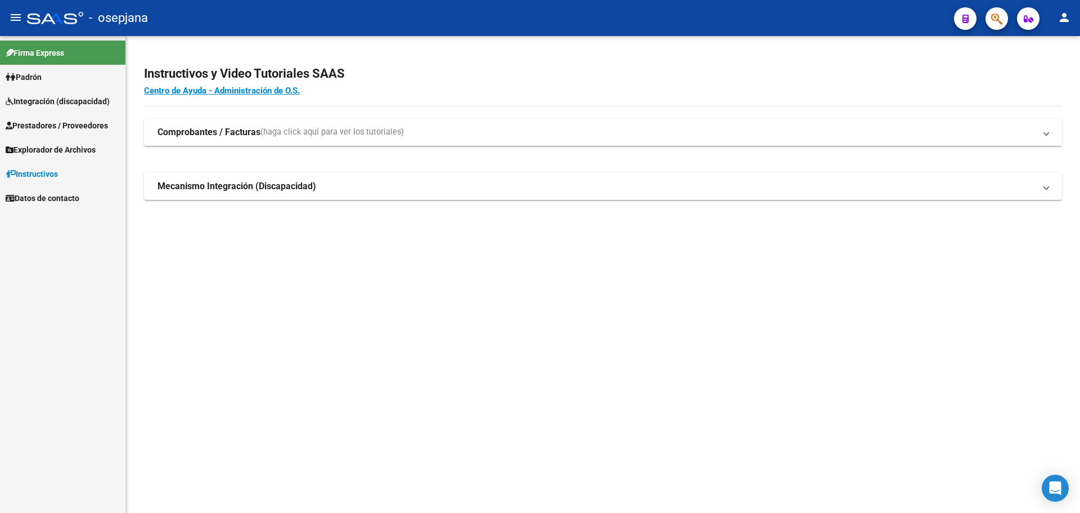
click at [66, 107] on span "Integración (discapacidad)" at bounding box center [58, 101] width 104 height 12
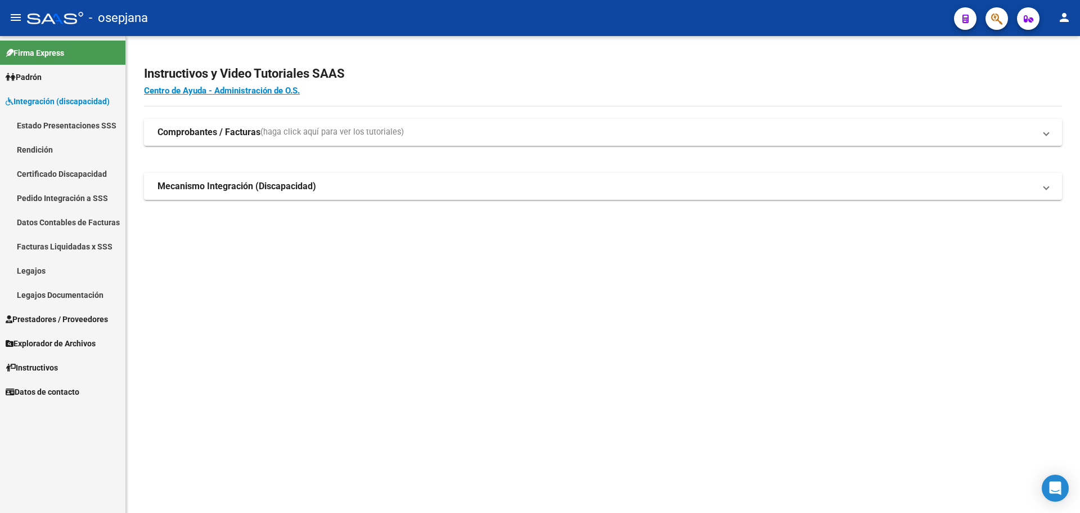
click at [69, 319] on span "Prestadores / Proveedores" at bounding box center [57, 319] width 102 height 12
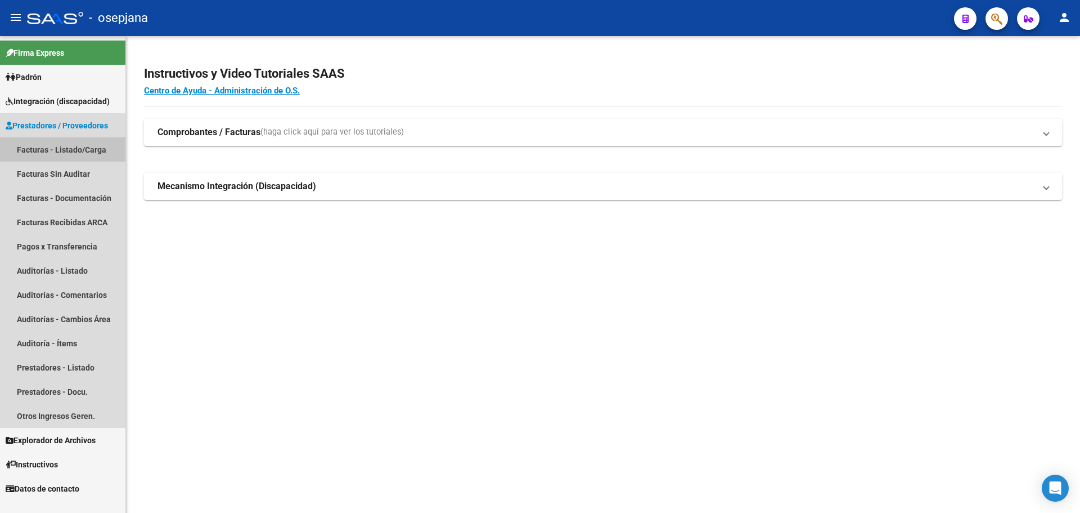
click at [51, 145] on link "Facturas - Listado/Carga" at bounding box center [62, 149] width 125 height 24
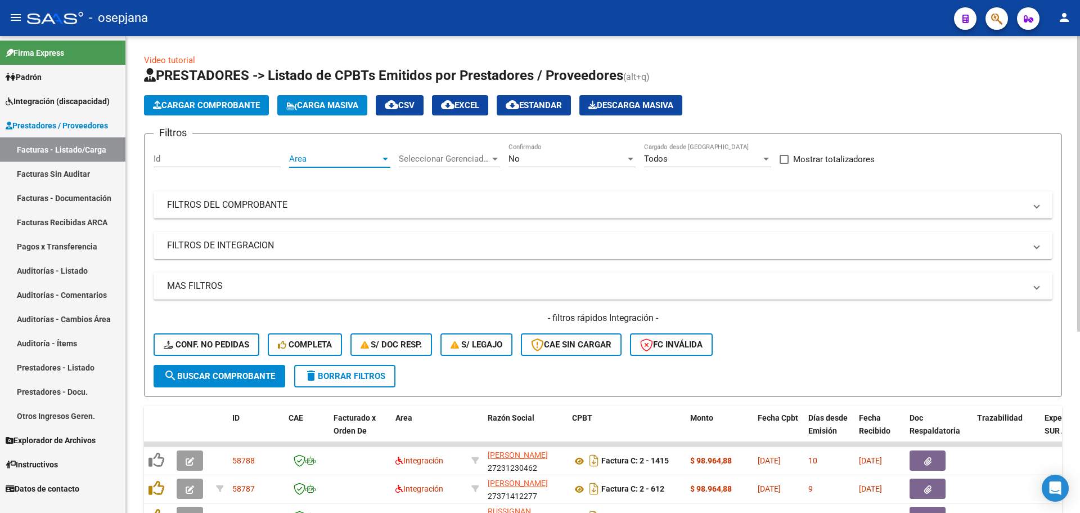
click at [301, 157] on span "Area" at bounding box center [334, 159] width 91 height 10
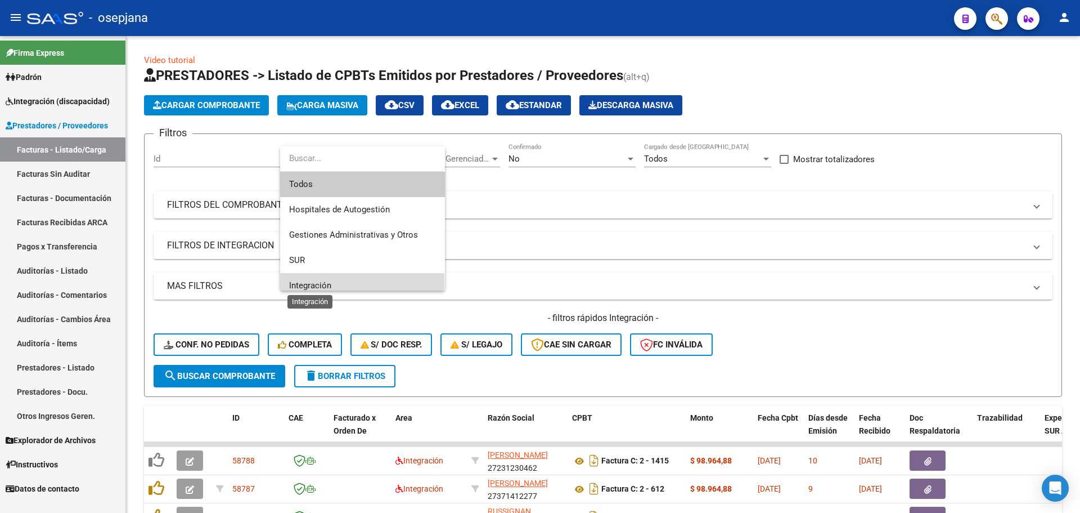
click at [322, 280] on span "Integración" at bounding box center [310, 285] width 42 height 10
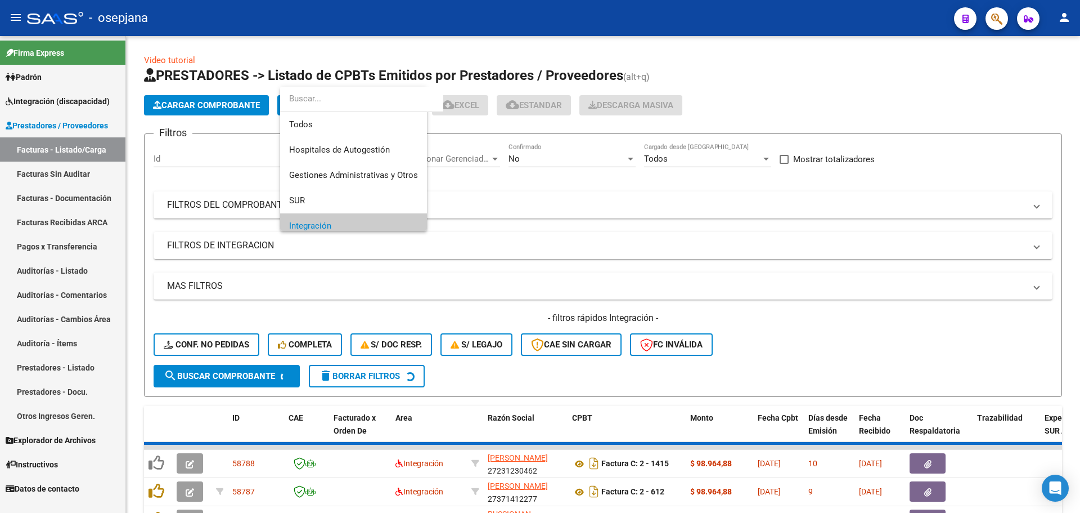
scroll to position [68, 0]
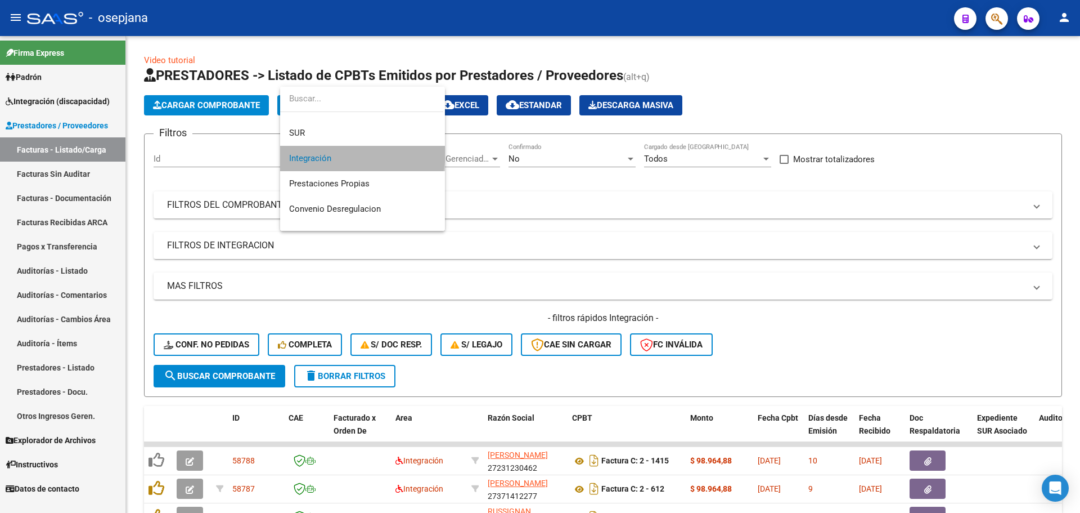
click at [353, 152] on span "Integración" at bounding box center [362, 158] width 147 height 25
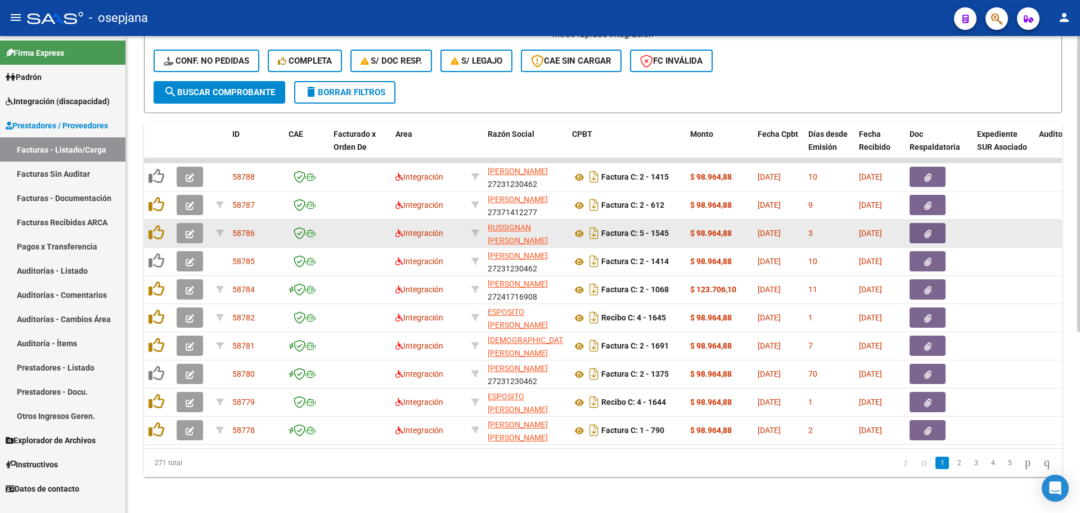
scroll to position [11, 0]
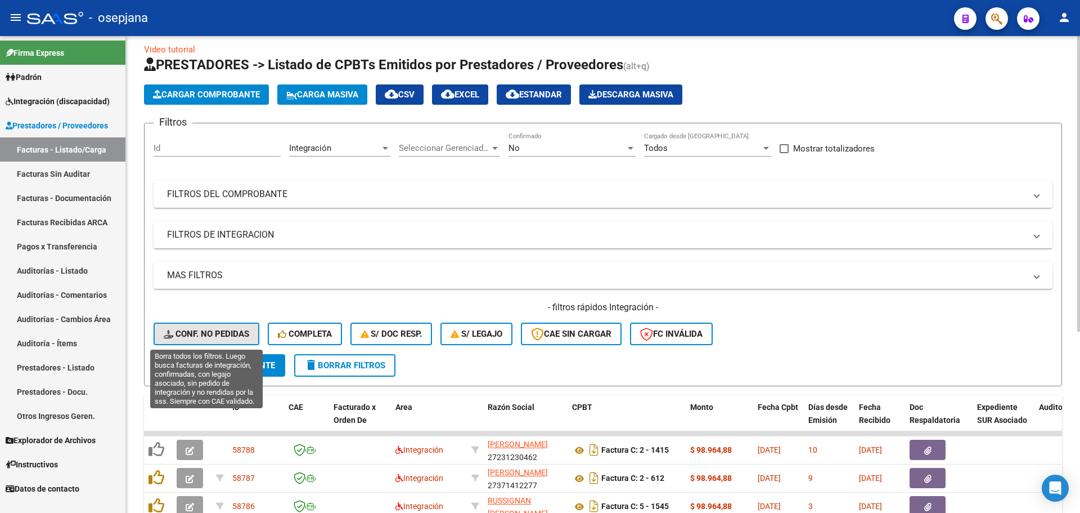
click at [219, 330] on span "Conf. no pedidas" at bounding box center [207, 334] width 86 height 10
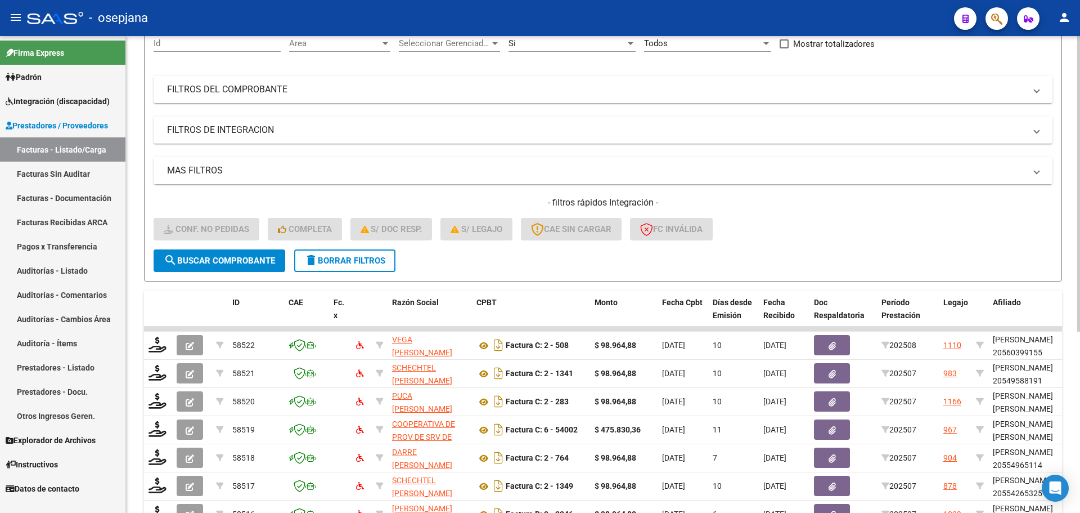
scroll to position [292, 0]
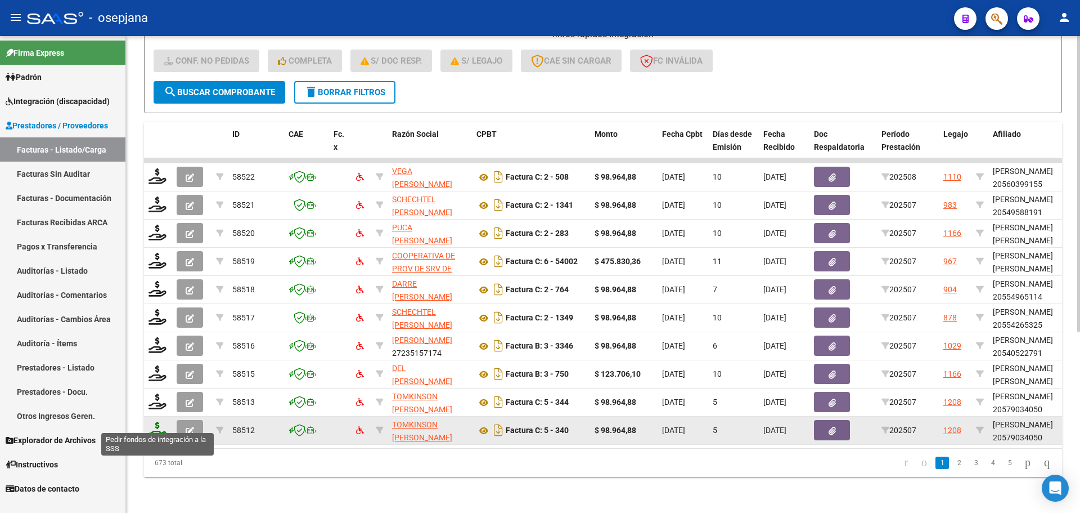
click at [156, 425] on icon at bounding box center [158, 429] width 18 height 16
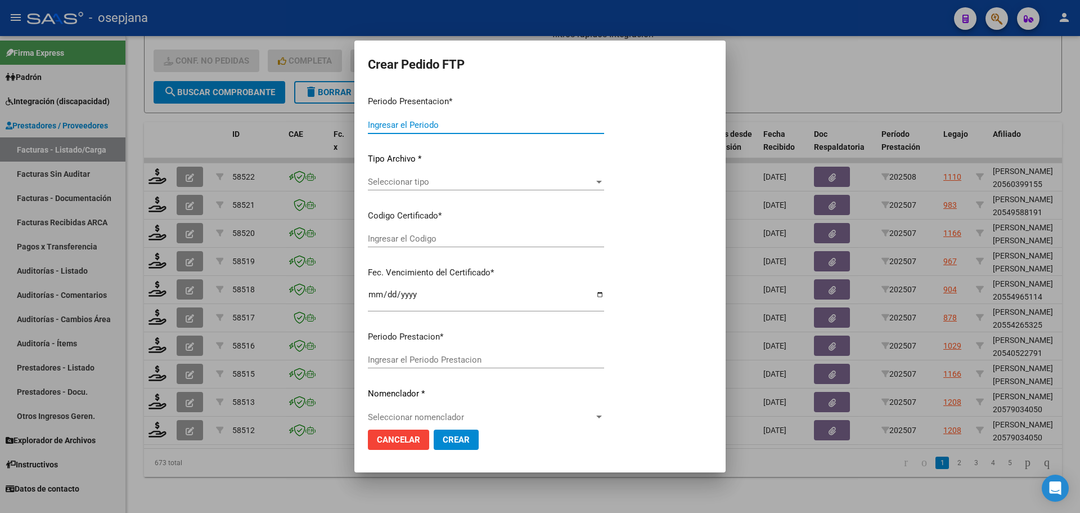
type input "202507"
type input "$ 98.964,88"
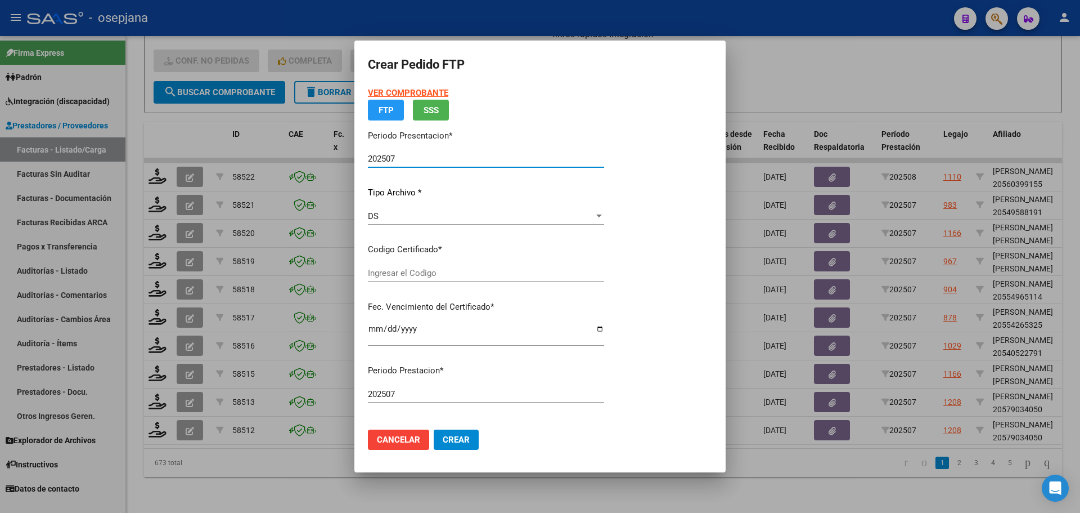
type input "ARG02000579034052025042420300424BUE10725"
type input "[DATE]"
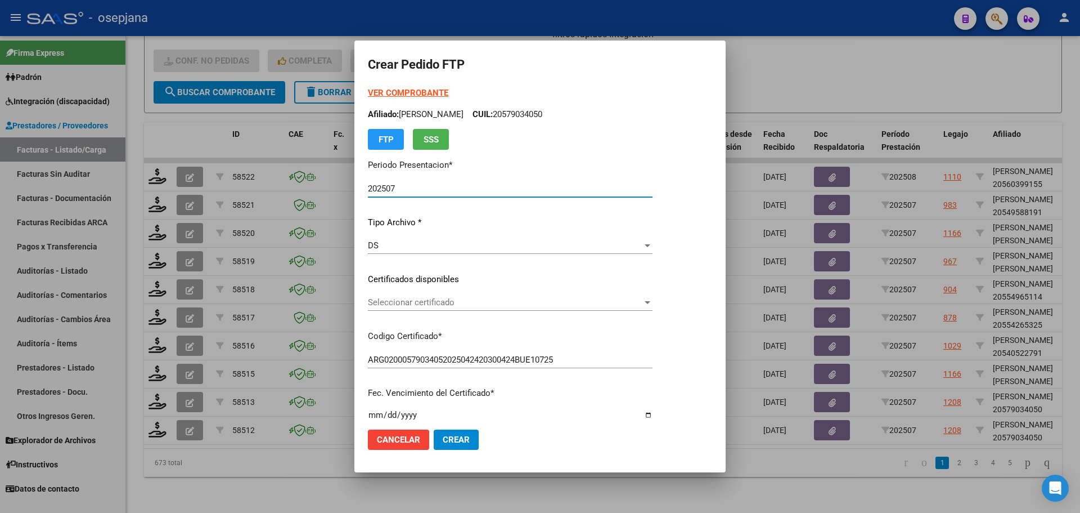
click at [497, 300] on span "Seleccionar certificado" at bounding box center [505, 302] width 275 height 10
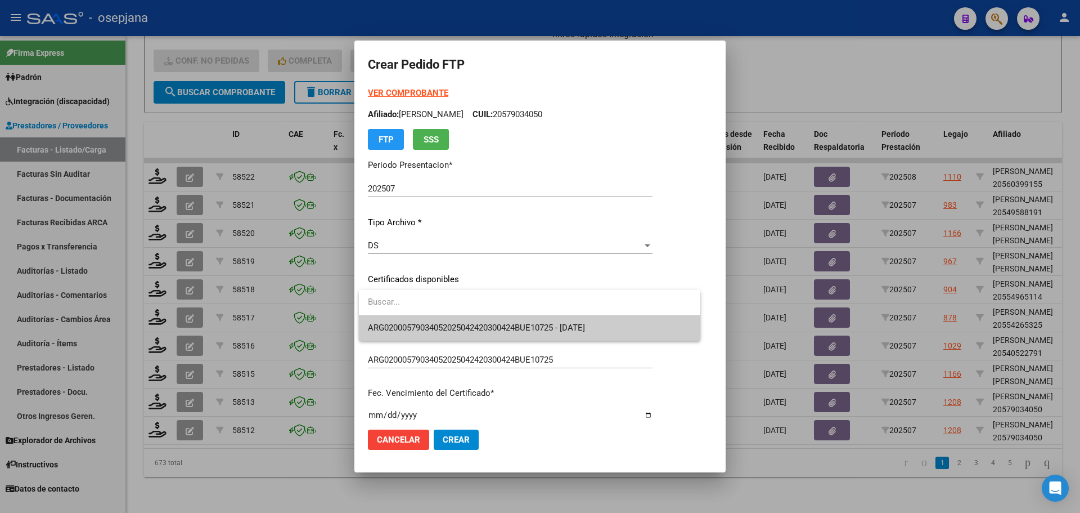
click at [496, 321] on span "ARG02000579034052025042420300424BUE10725 - [DATE]" at bounding box center [530, 327] width 324 height 25
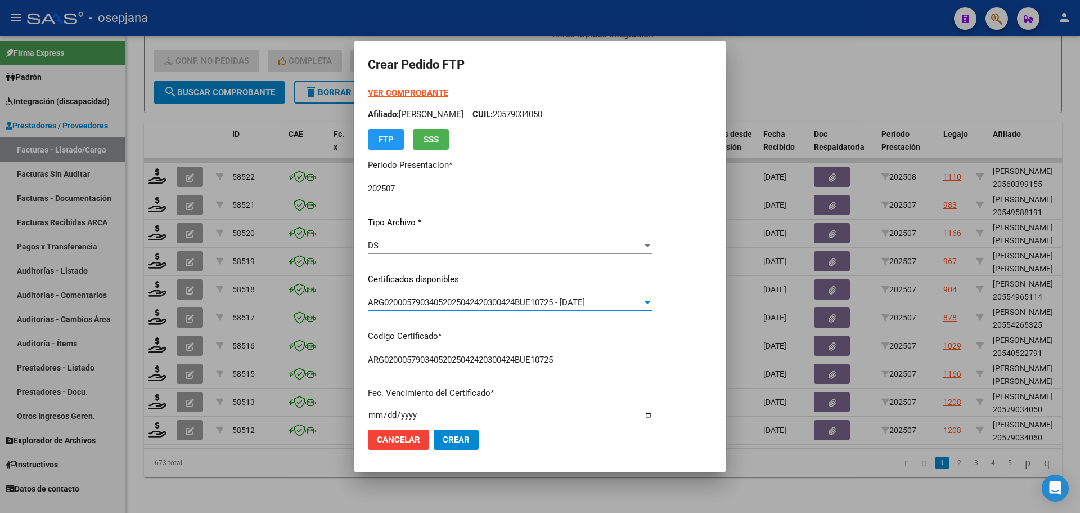
click at [416, 92] on strong "VER COMPROBANTE" at bounding box center [408, 93] width 80 height 10
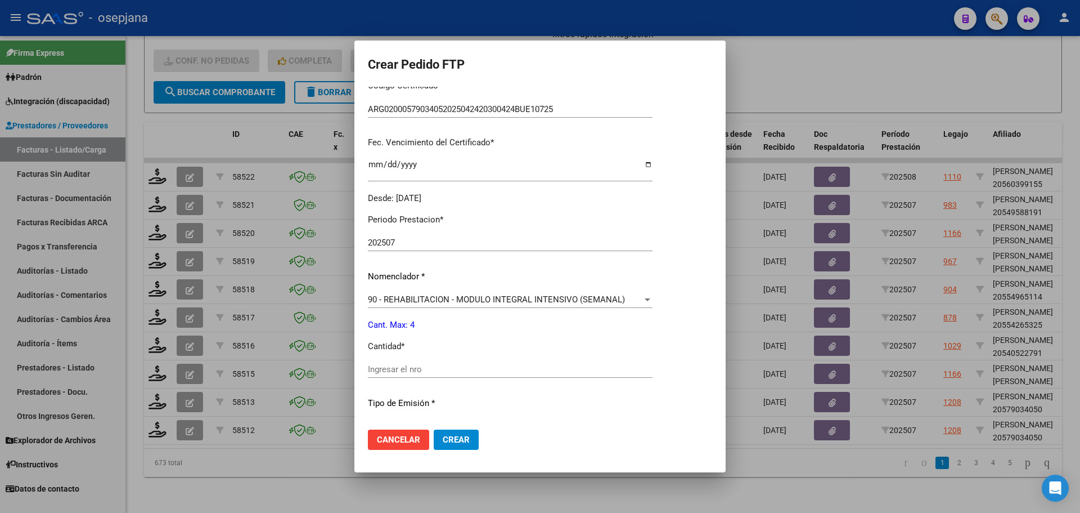
scroll to position [281, 0]
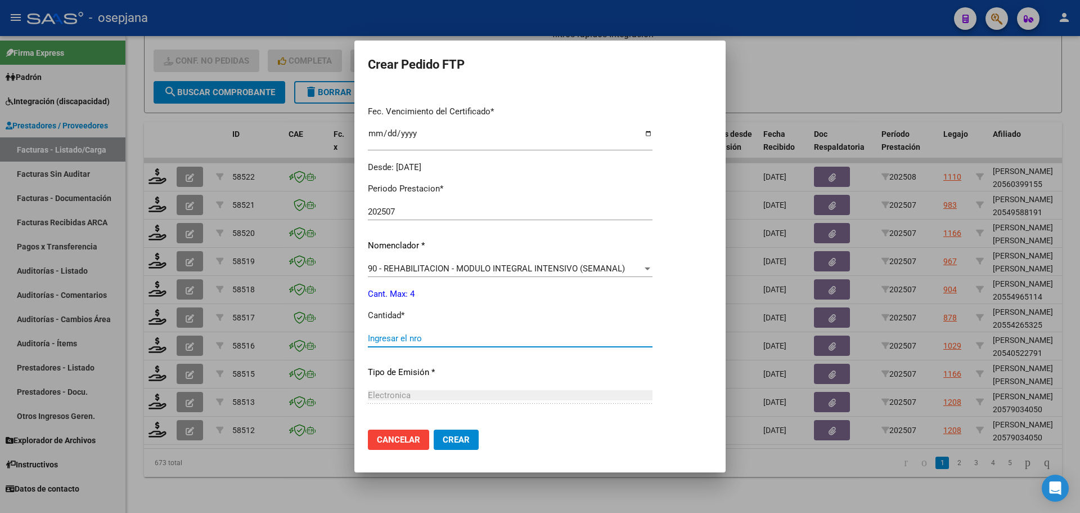
click at [415, 336] on input "Ingresar el nro" at bounding box center [510, 338] width 285 height 10
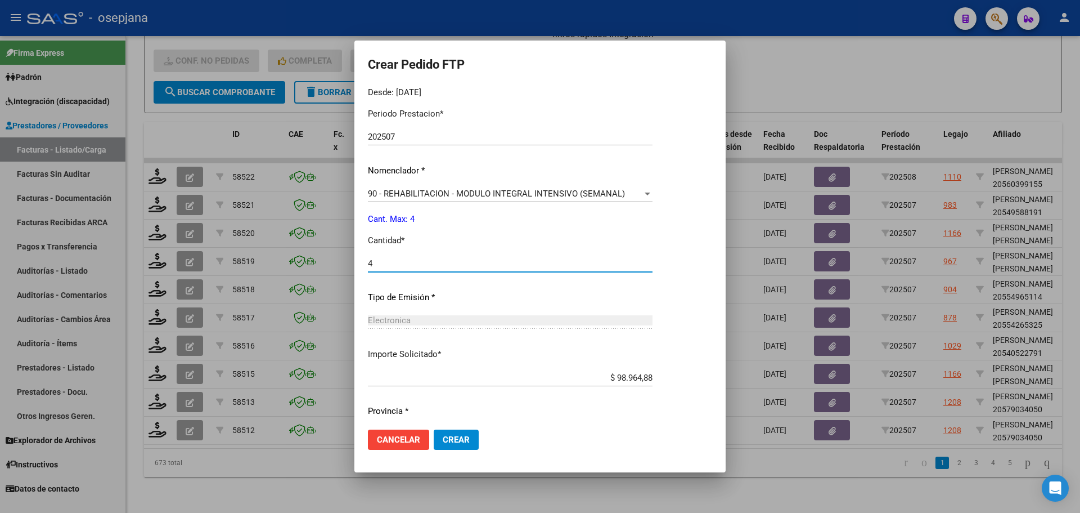
scroll to position [389, 0]
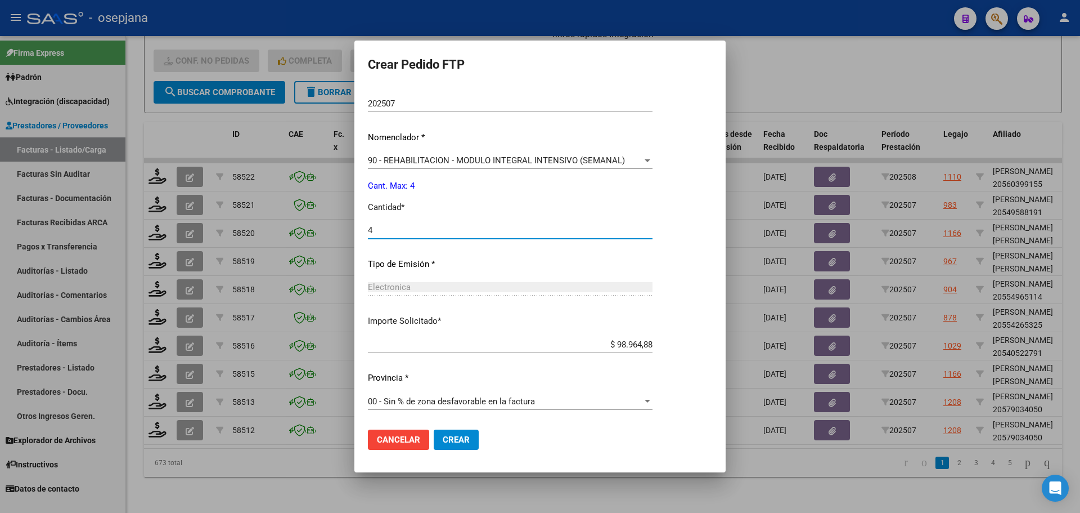
type input "4"
click at [458, 439] on span "Crear" at bounding box center [456, 439] width 27 height 10
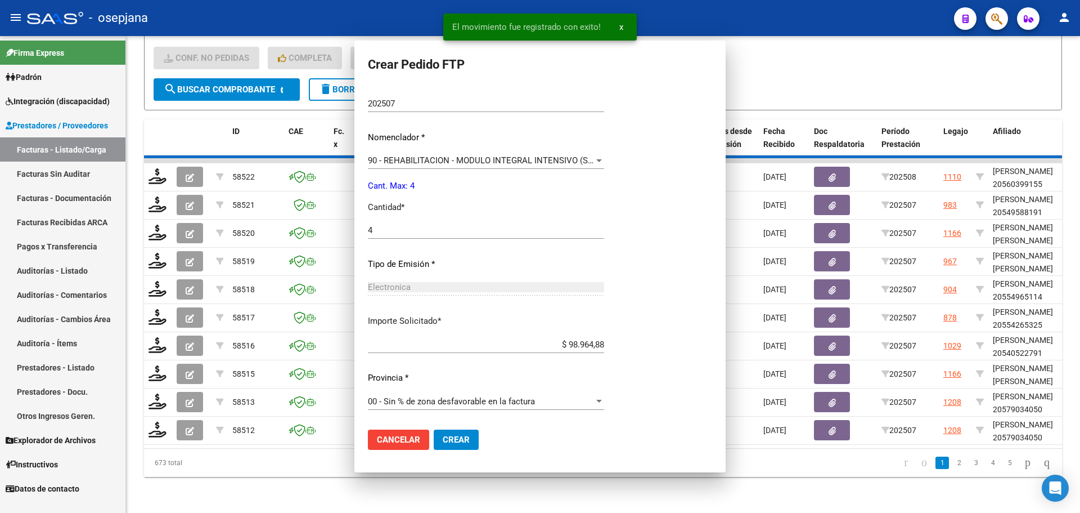
scroll to position [326, 0]
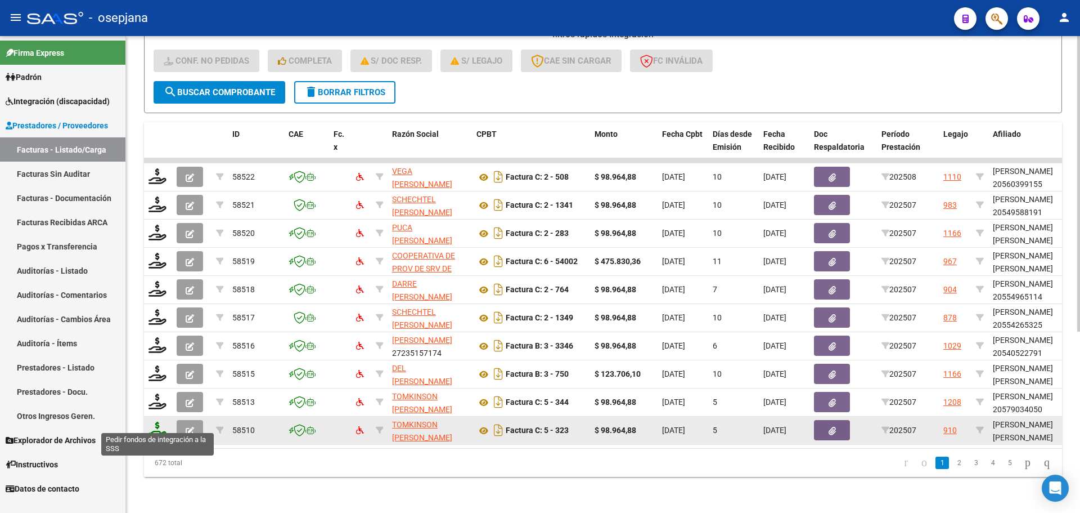
click at [152, 424] on icon at bounding box center [158, 429] width 18 height 16
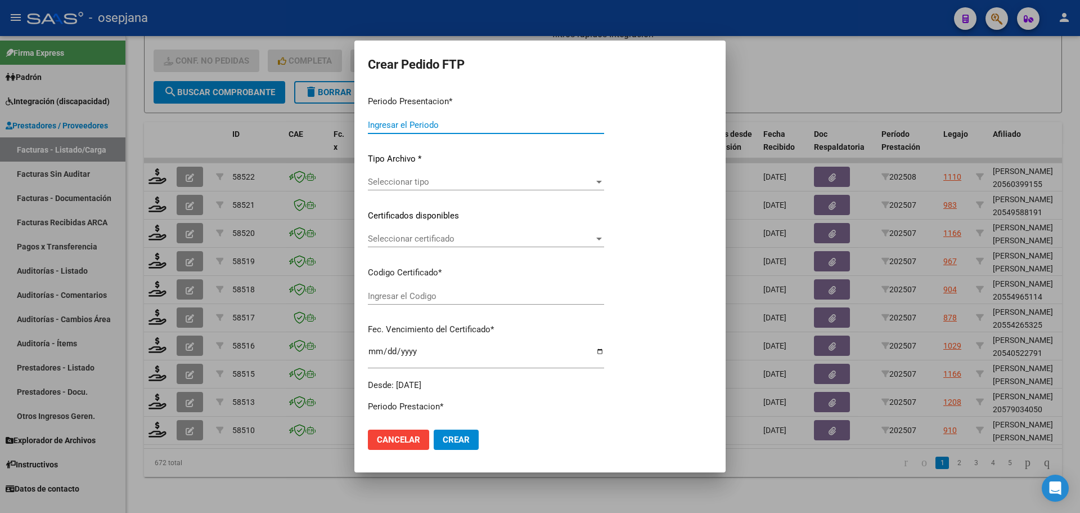
type input "202507"
type input "$ 98.964,88"
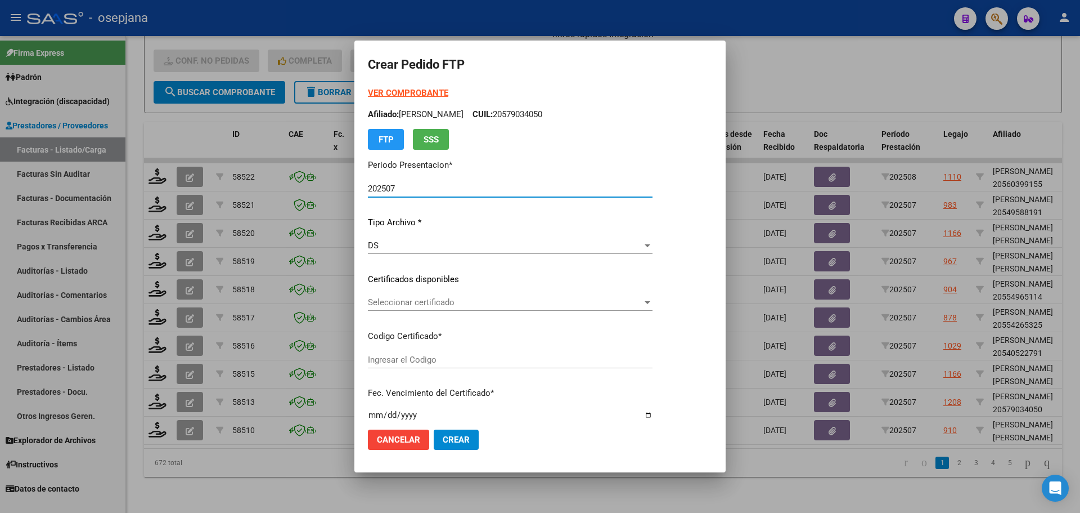
type input "ARG01000537587362024022220290222BUE10725"
type input "[DATE]"
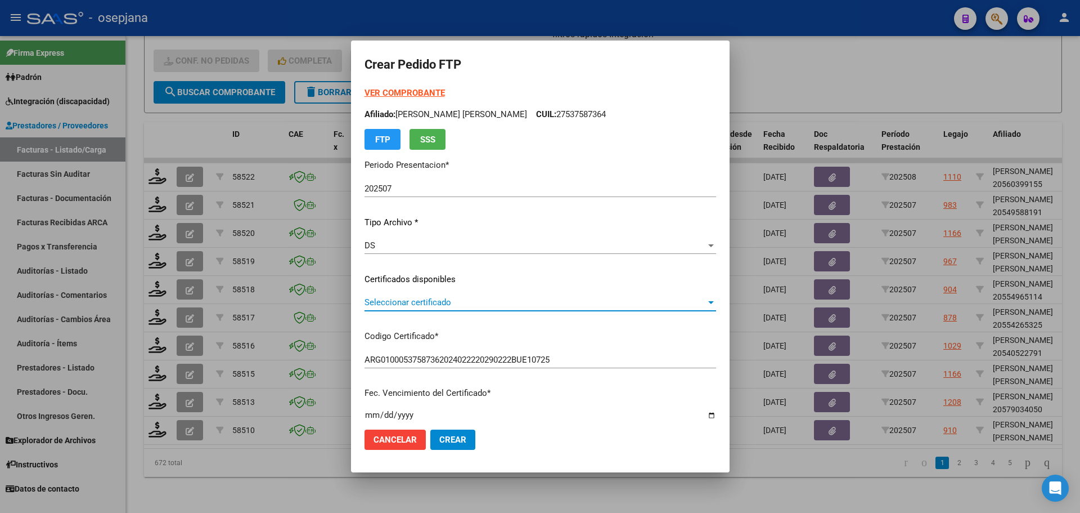
click at [486, 300] on span "Seleccionar certificado" at bounding box center [536, 302] width 342 height 10
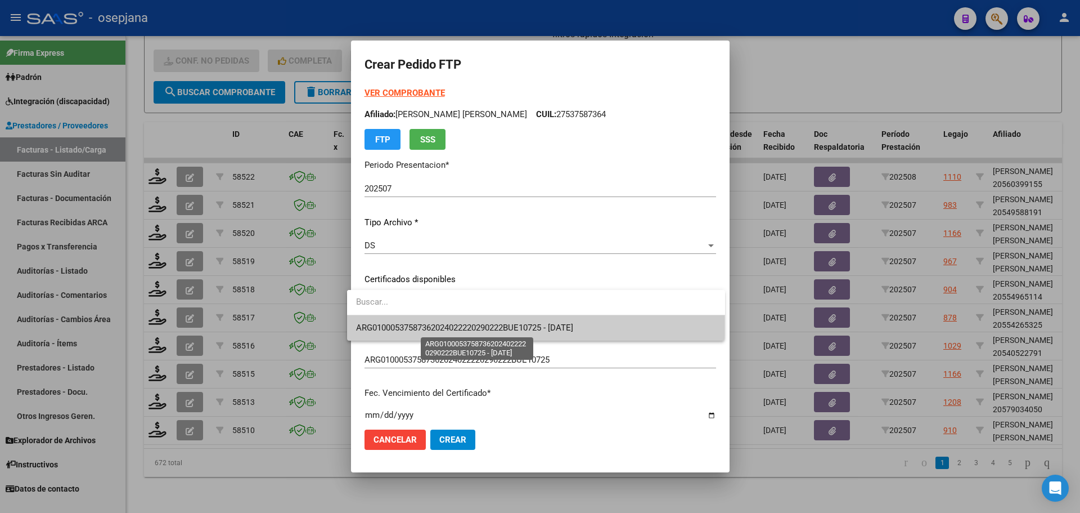
click at [487, 326] on span "ARG01000537587362024022220290222BUE10725 - [DATE]" at bounding box center [464, 327] width 217 height 10
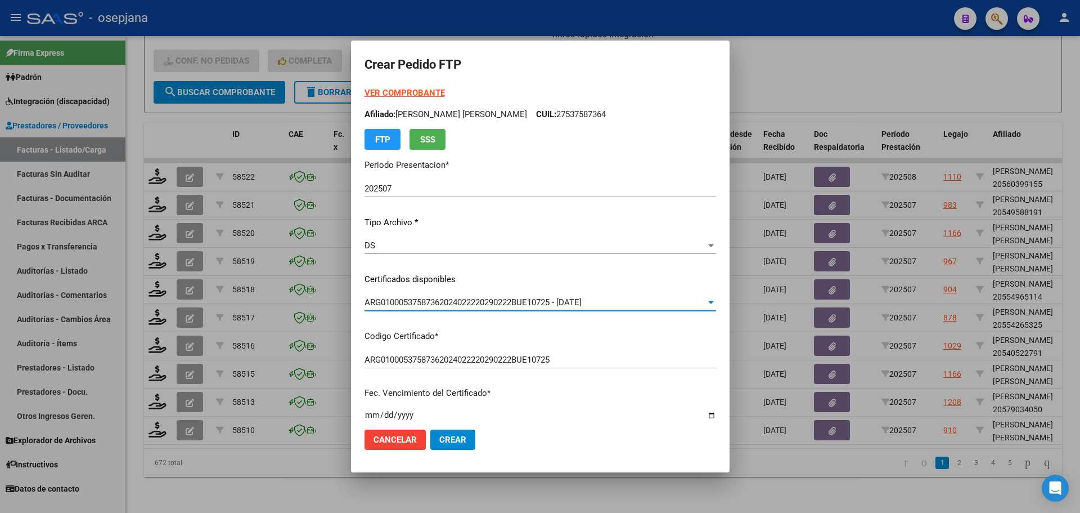
click at [419, 89] on strong "VER COMPROBANTE" at bounding box center [405, 93] width 80 height 10
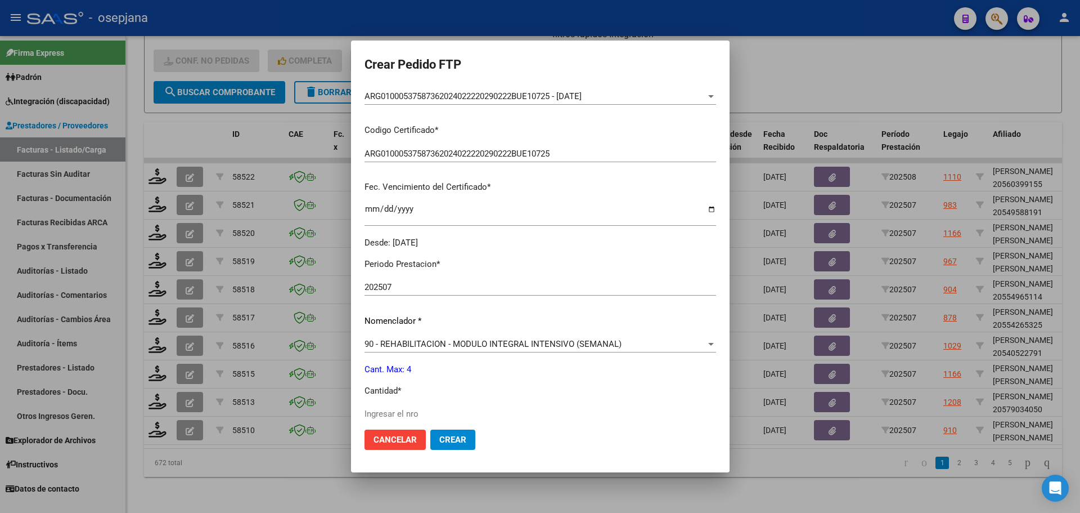
scroll to position [338, 0]
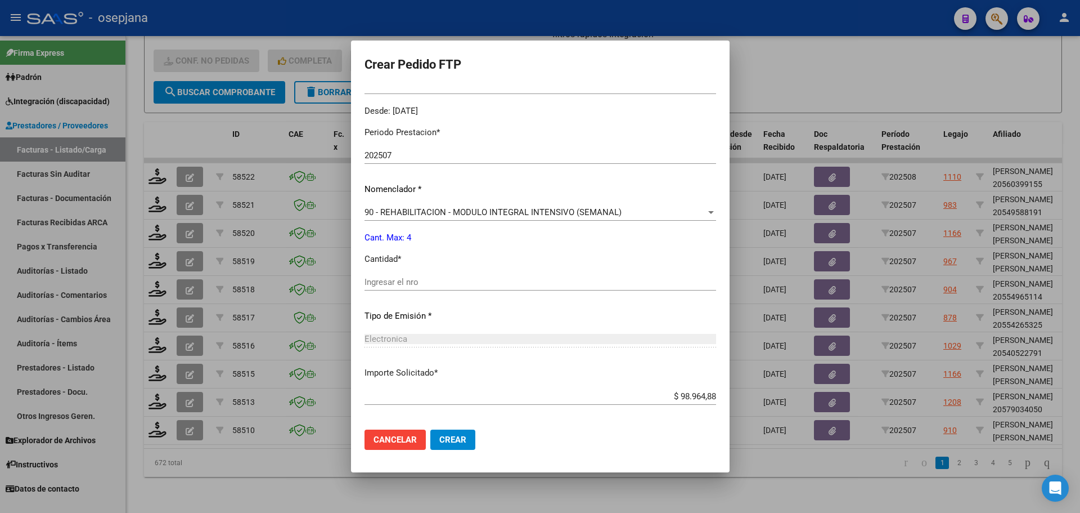
click at [381, 272] on div "Periodo Prestacion * 202507 Ingresar el Periodo Prestacion Nomenclador * 90 - R…" at bounding box center [541, 295] width 352 height 354
click at [381, 277] on input "Ingresar el nro" at bounding box center [541, 282] width 352 height 10
type input "4"
click at [446, 437] on span "Crear" at bounding box center [452, 439] width 27 height 10
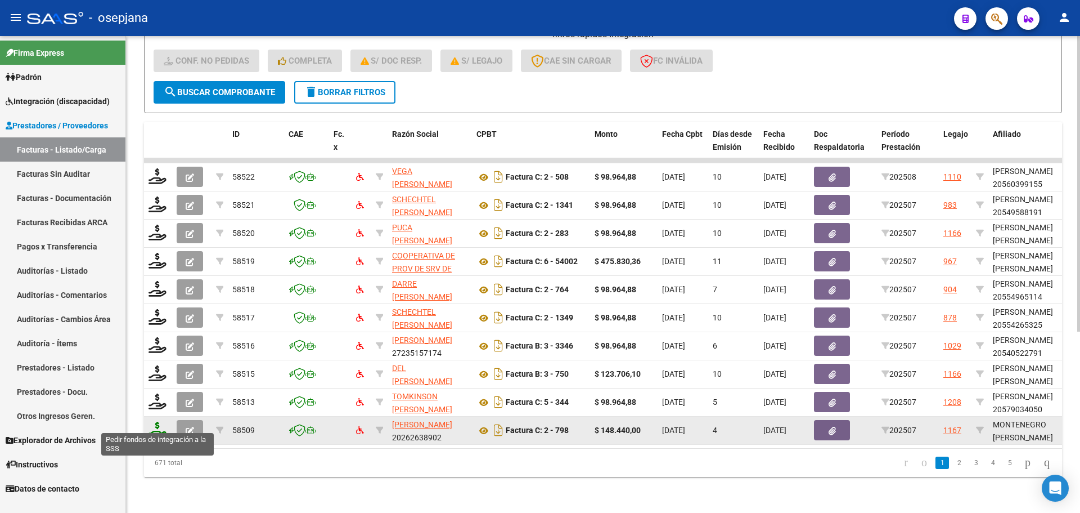
click at [155, 421] on icon at bounding box center [158, 429] width 18 height 16
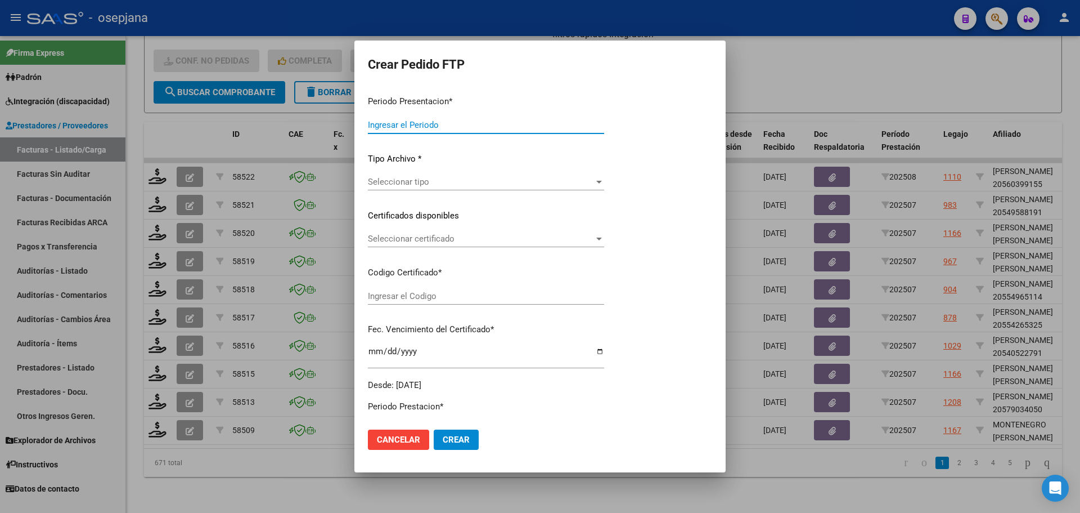
type input "202507"
type input "$ 148.440,00"
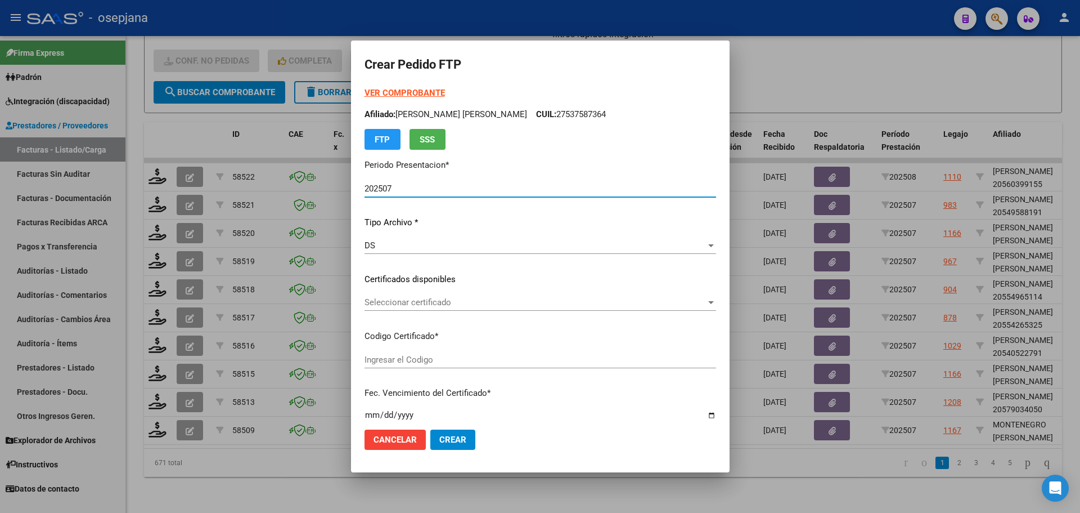
type input "ARG01000214546862022040520270405BSAS342"
type input "[DATE]"
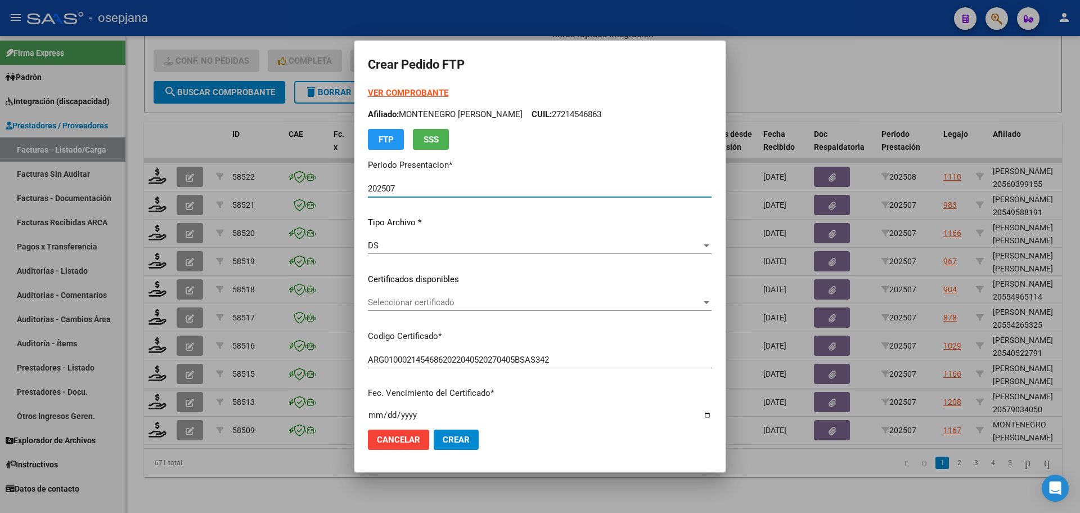
click at [470, 299] on span "Seleccionar certificado" at bounding box center [535, 302] width 334 height 10
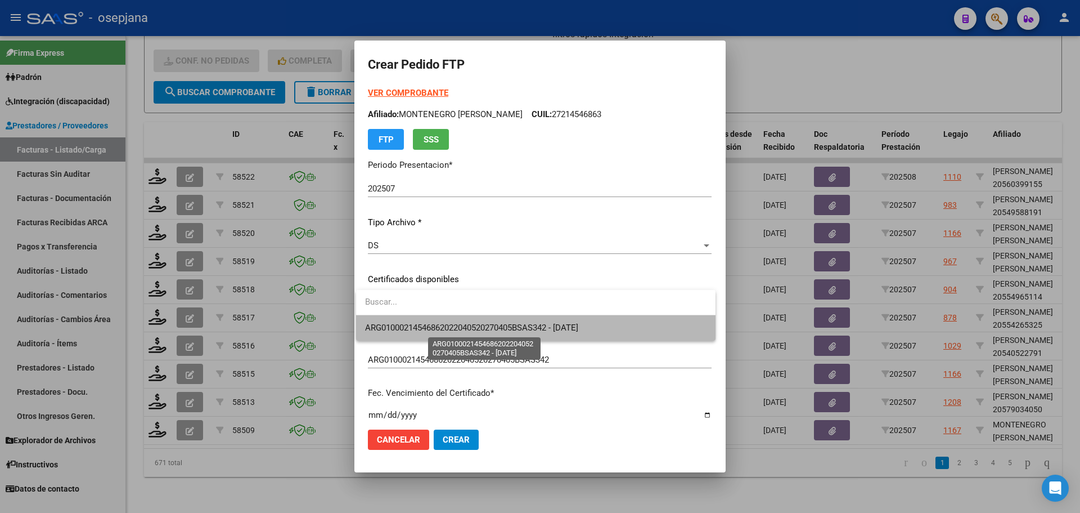
click at [474, 326] on span "ARG01000214546862022040520270405BSAS342 - [DATE]" at bounding box center [471, 327] width 213 height 10
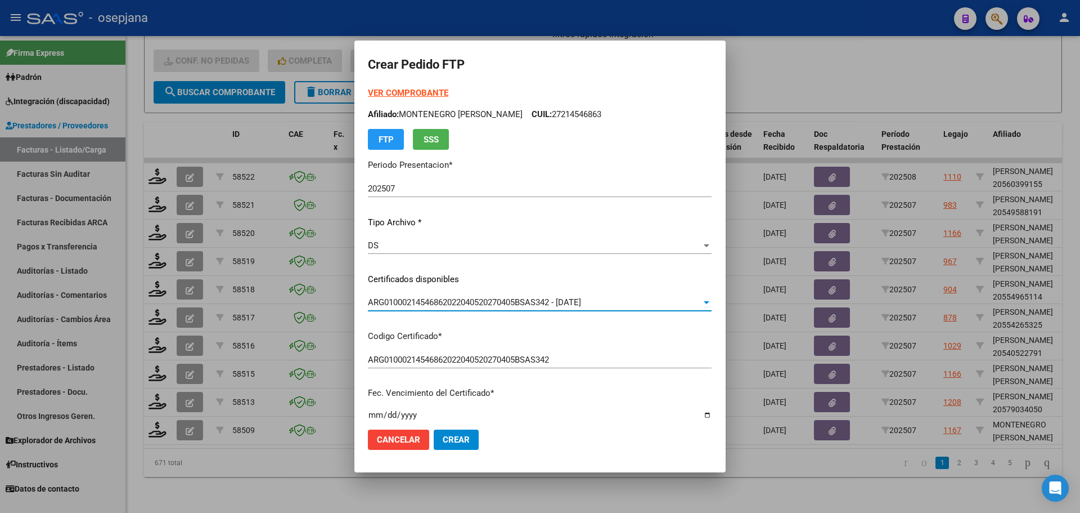
click at [417, 92] on strong "VER COMPROBANTE" at bounding box center [408, 93] width 80 height 10
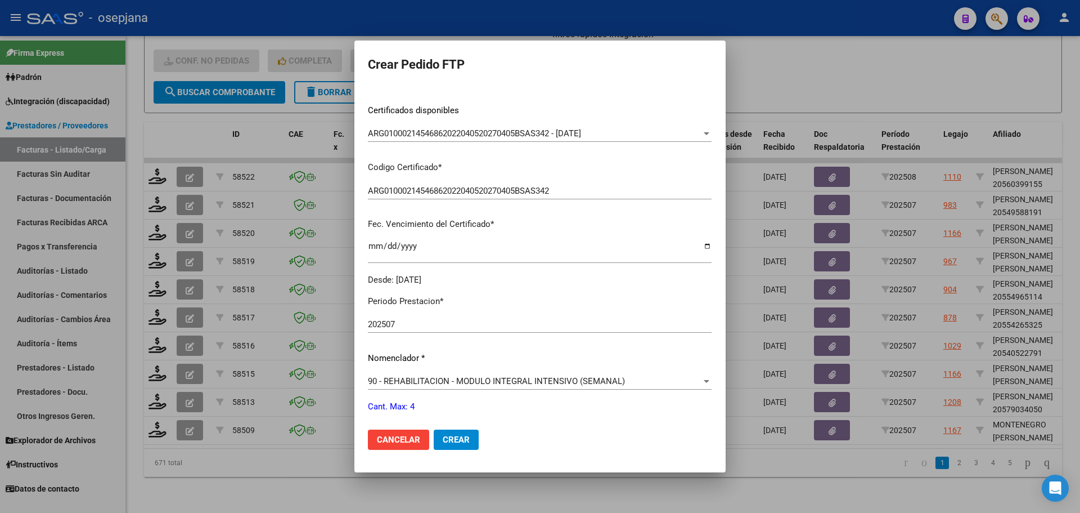
scroll to position [338, 0]
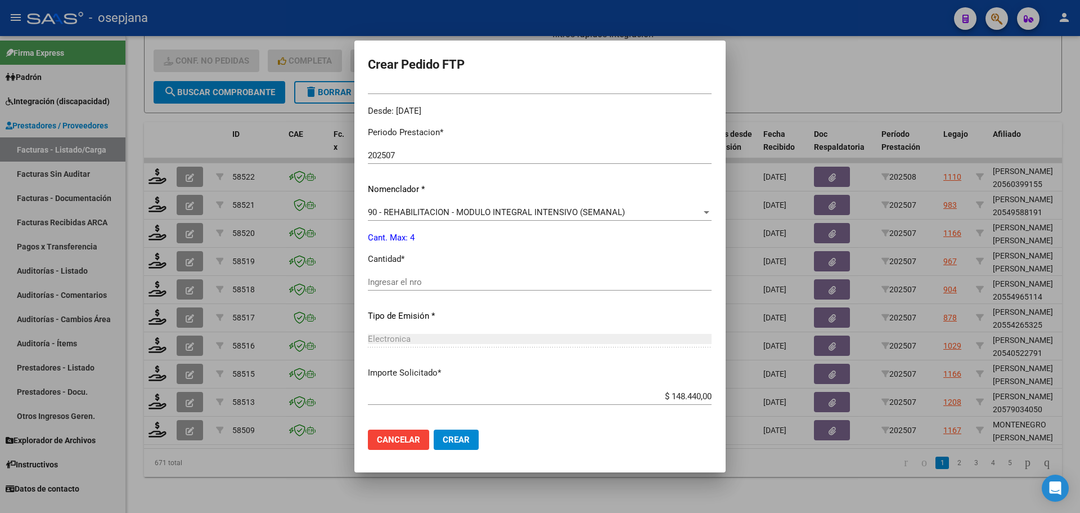
click at [409, 281] on input "Ingresar el nro" at bounding box center [540, 282] width 344 height 10
type input "4"
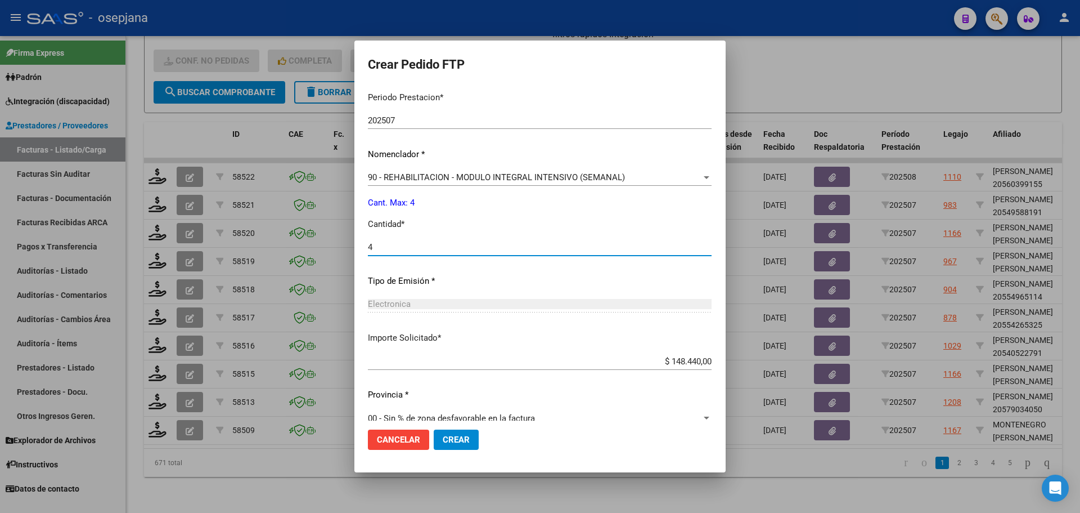
scroll to position [389, 0]
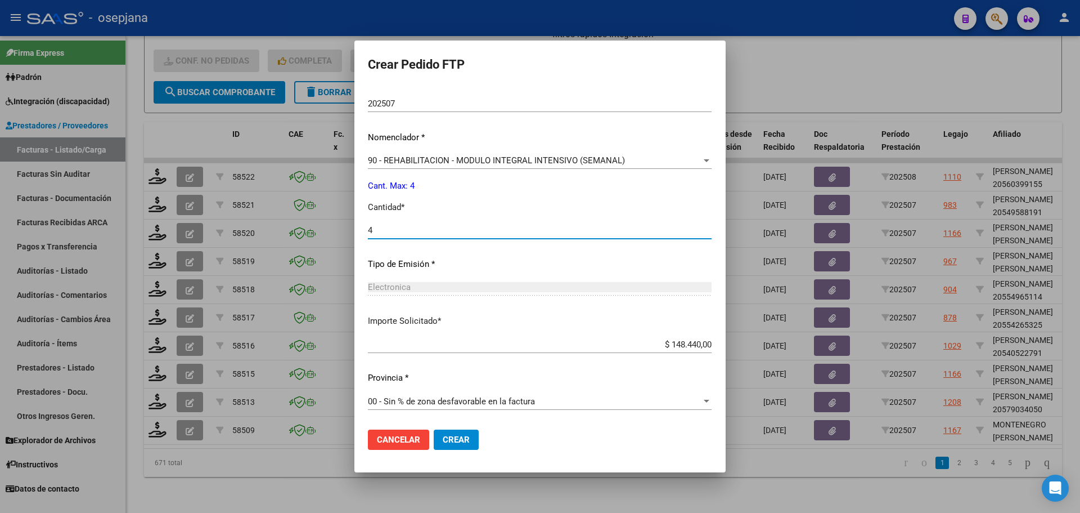
click at [451, 447] on button "Crear" at bounding box center [456, 439] width 45 height 20
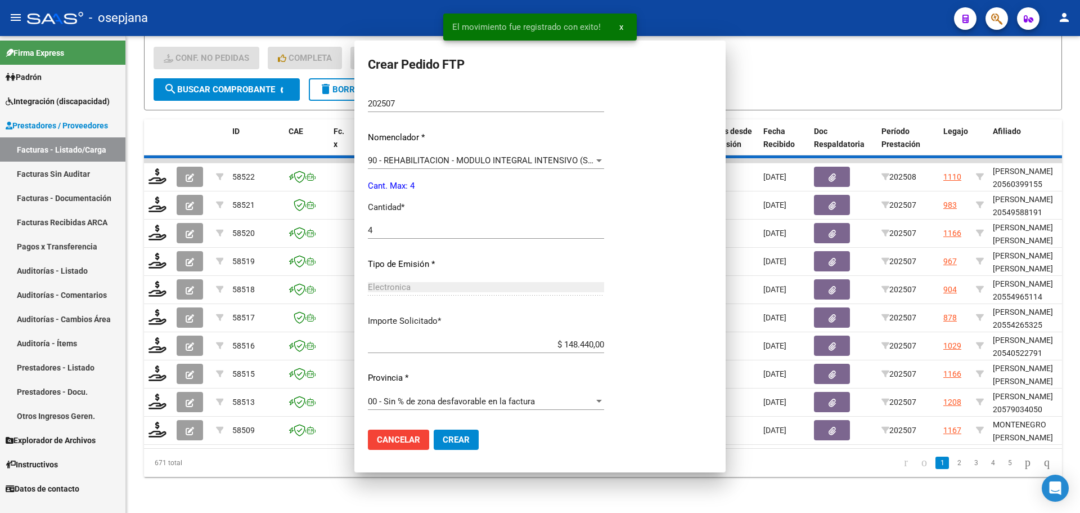
scroll to position [0, 0]
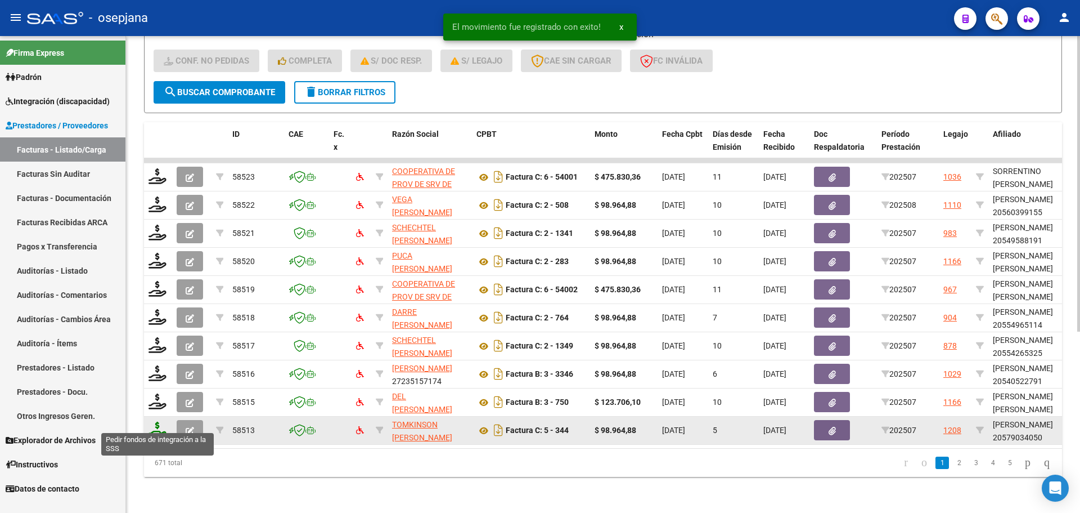
click at [155, 421] on icon at bounding box center [158, 429] width 18 height 16
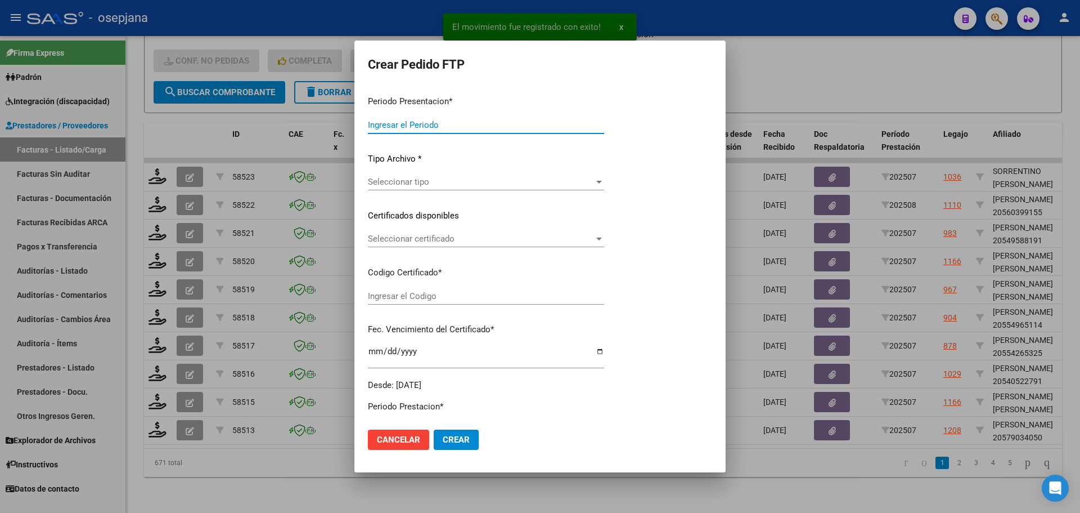
type input "202507"
type input "$ 98.964,88"
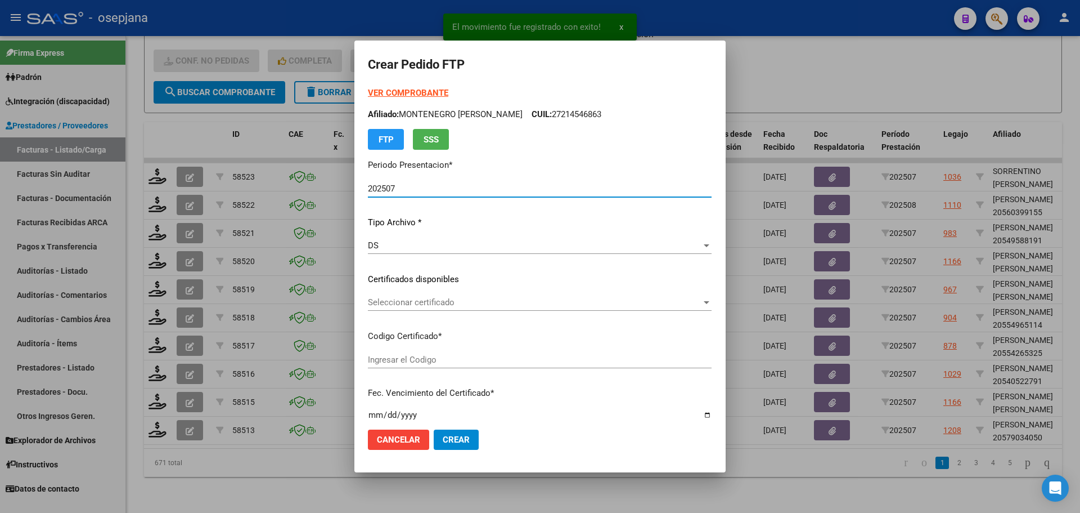
type input "ARG02000579034052025042420300424BUE10725"
type input "[DATE]"
click at [456, 298] on span "Seleccionar certificado" at bounding box center [505, 302] width 275 height 10
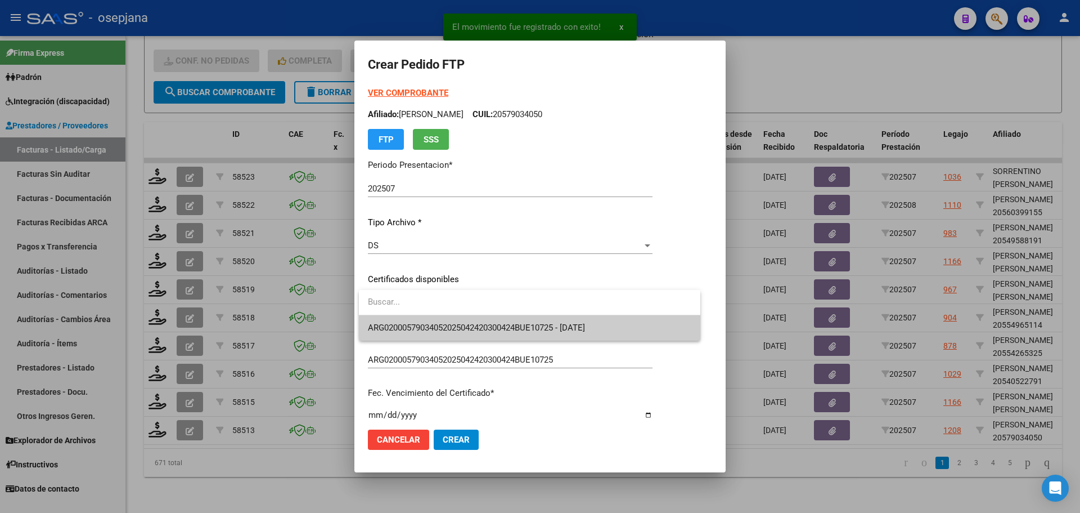
click at [471, 327] on span "ARG02000579034052025042420300424BUE10725 - [DATE]" at bounding box center [476, 327] width 217 height 10
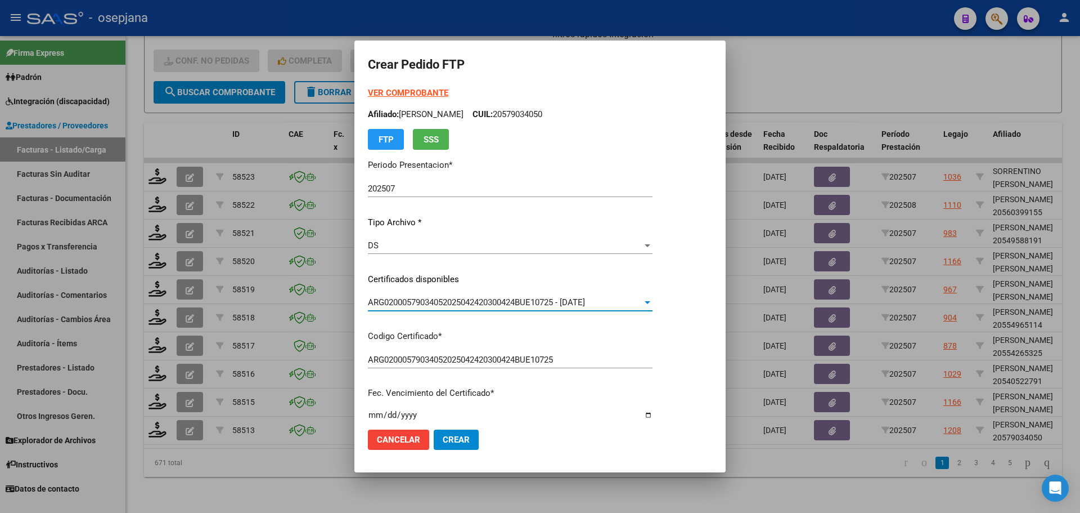
click at [423, 96] on strong "VER COMPROBANTE" at bounding box center [408, 93] width 80 height 10
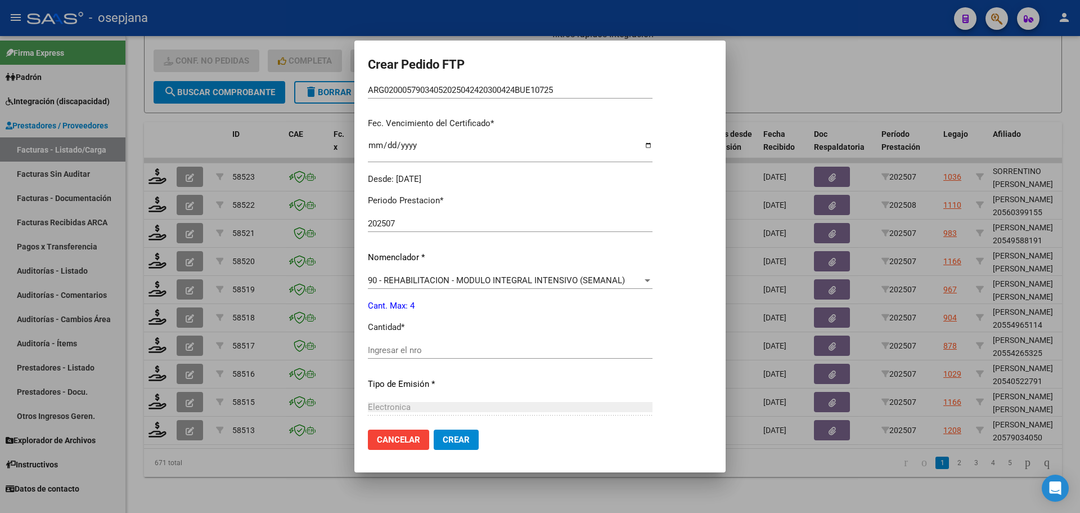
scroll to position [281, 0]
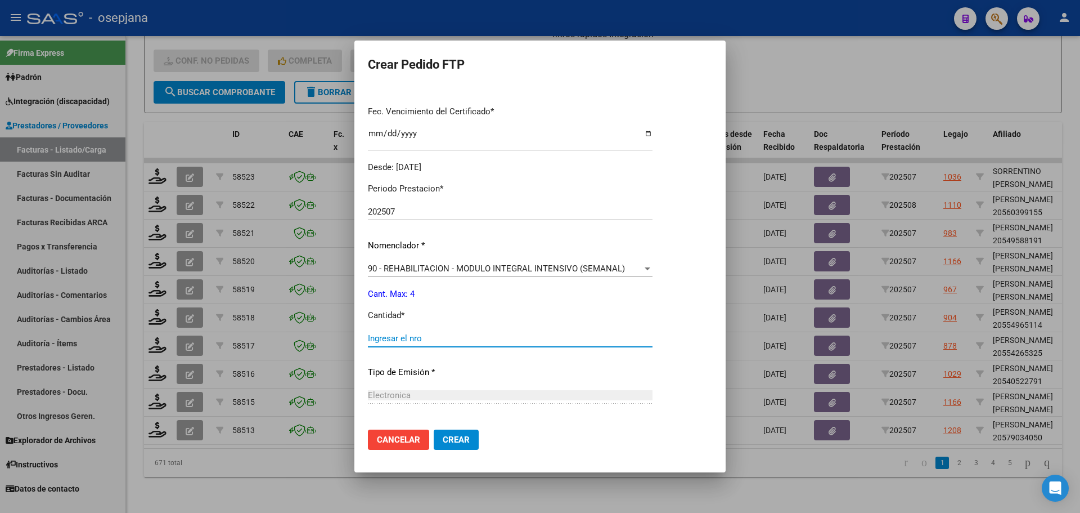
click at [397, 334] on input "Ingresar el nro" at bounding box center [510, 338] width 285 height 10
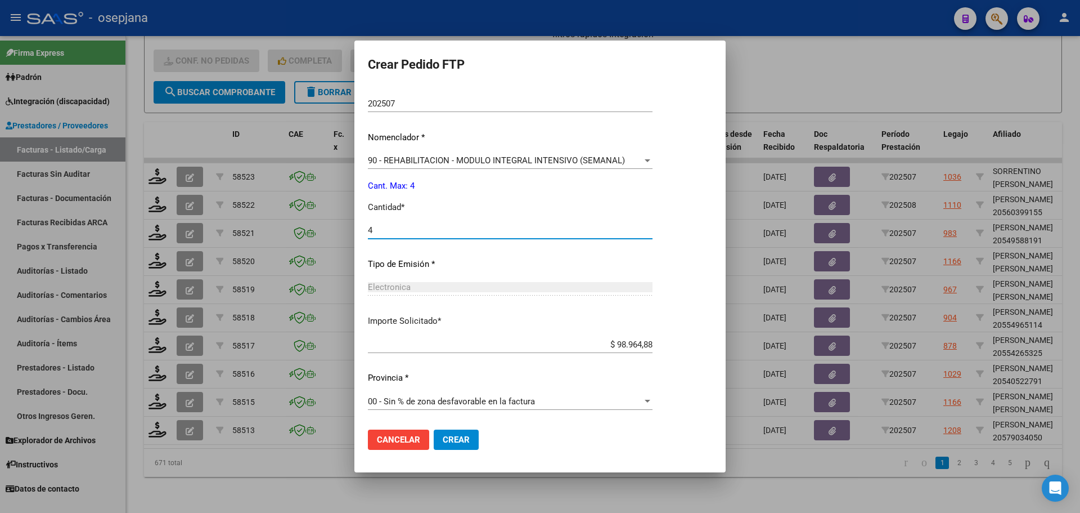
type input "4"
click at [470, 442] on button "Crear" at bounding box center [456, 439] width 45 height 20
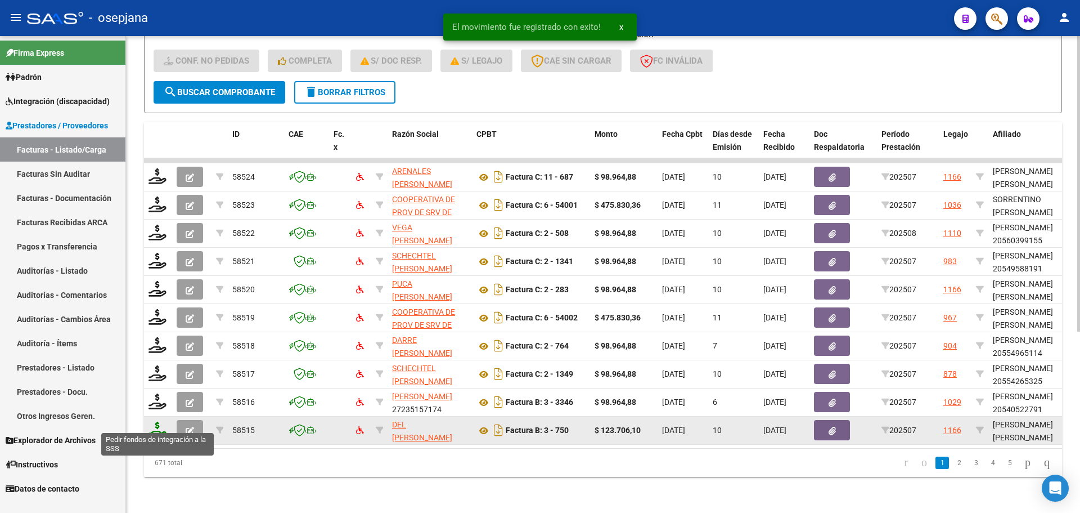
click at [159, 421] on icon at bounding box center [158, 429] width 18 height 16
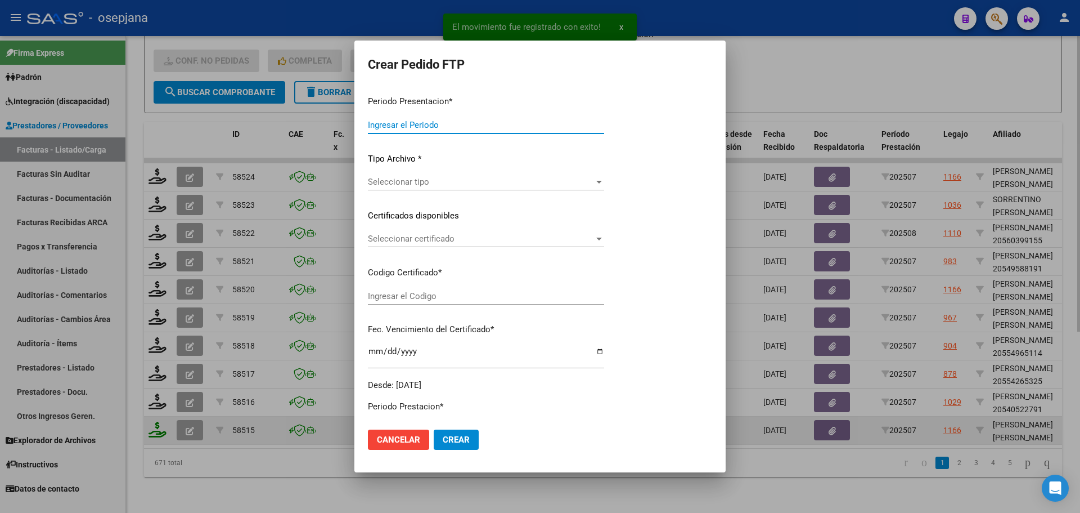
type input "202507"
type input "$ 123.706,10"
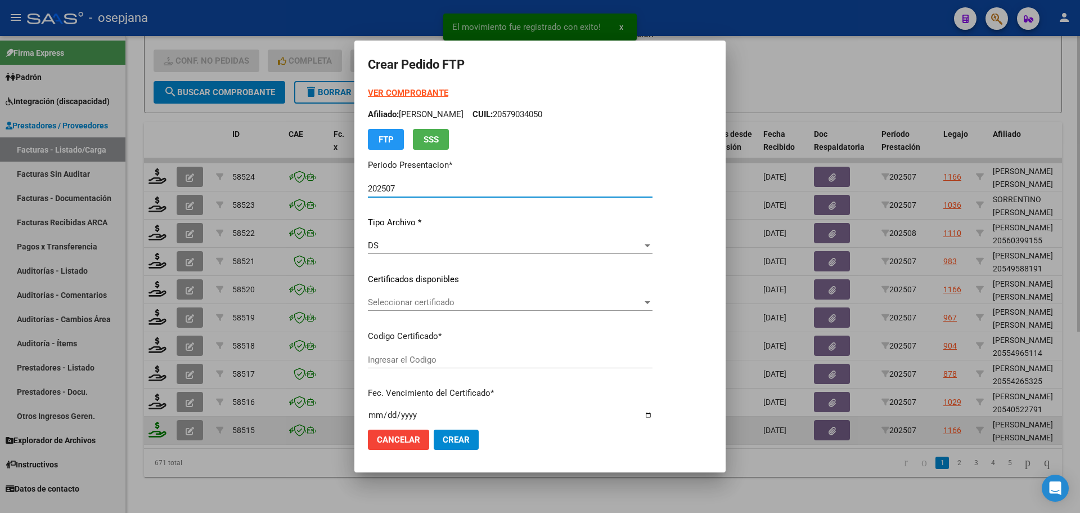
type input "ARG02000566385422023120620281206BUE10725"
type input "[DATE]"
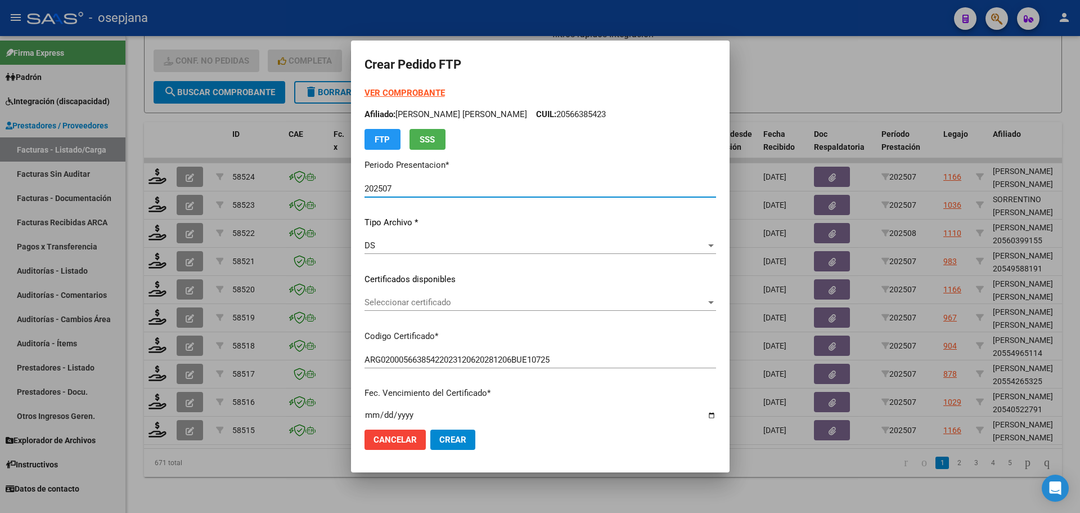
click at [408, 302] on span "Seleccionar certificado" at bounding box center [536, 302] width 342 height 10
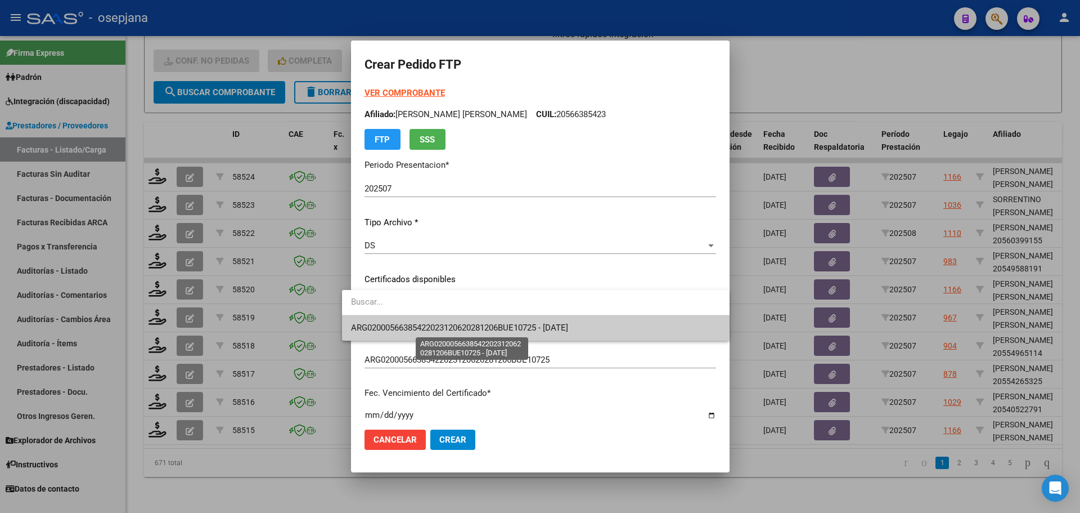
click at [414, 326] on span "ARG02000566385422023120620281206BUE10725 - [DATE]" at bounding box center [459, 327] width 217 height 10
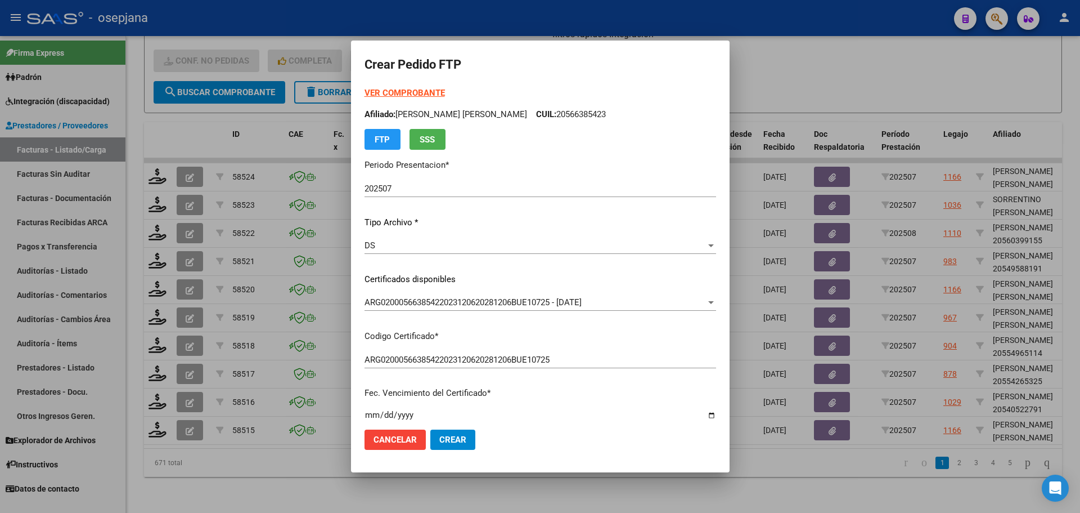
click at [394, 93] on strong "VER COMPROBANTE" at bounding box center [405, 93] width 80 height 10
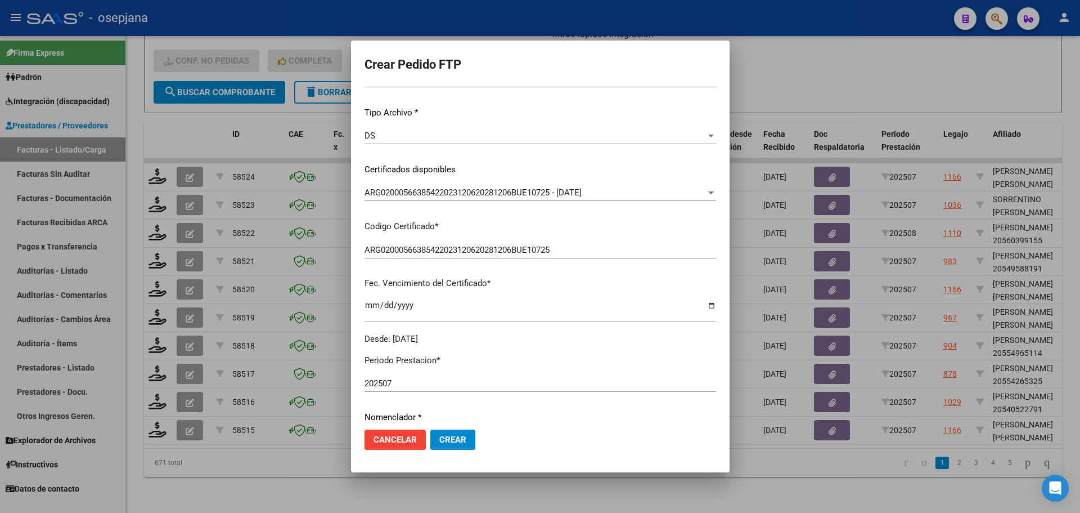
scroll to position [389, 0]
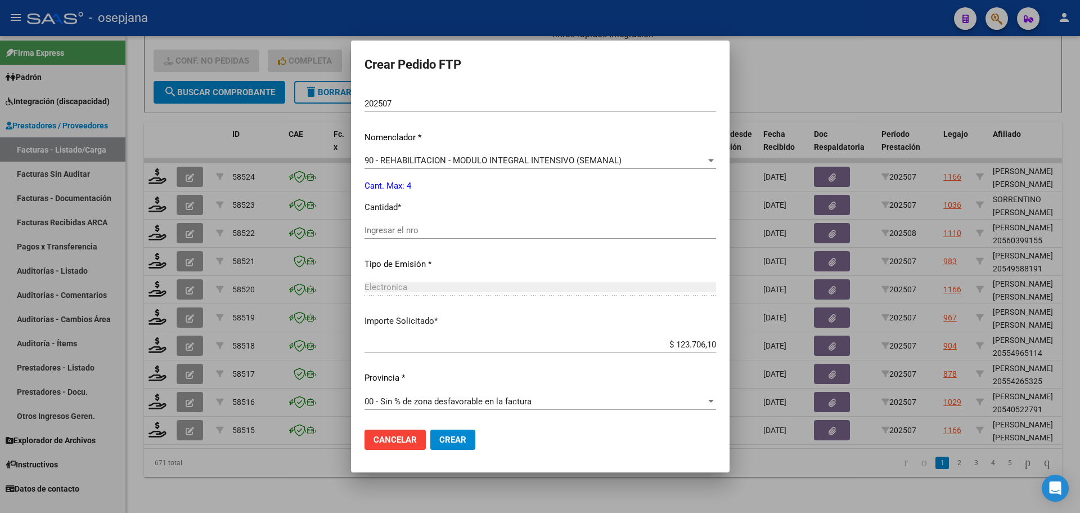
click at [401, 228] on input "Ingresar el nro" at bounding box center [541, 230] width 352 height 10
type input "4"
click at [430, 449] on button "Crear" at bounding box center [452, 439] width 45 height 20
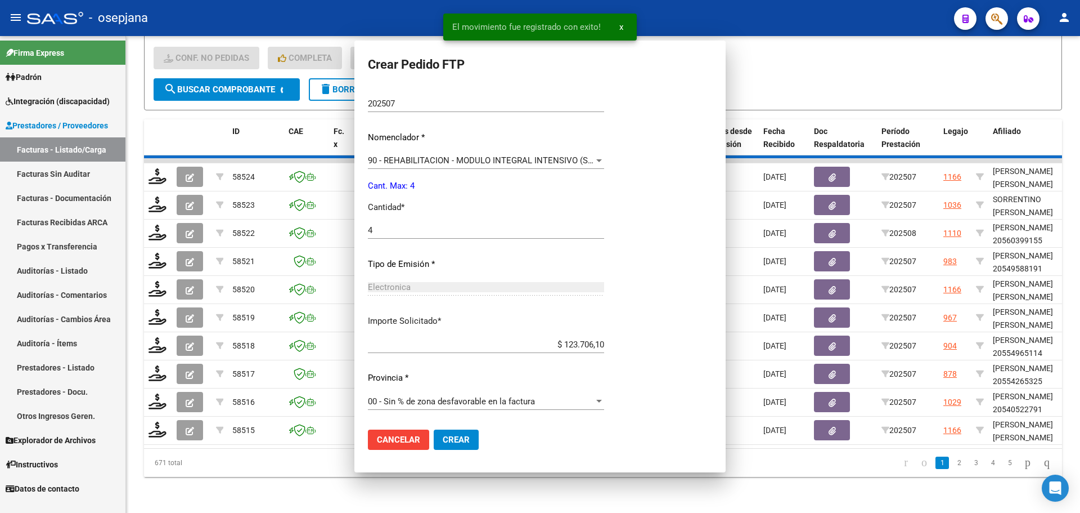
scroll to position [0, 0]
